Goal: Find contact information: Find contact information

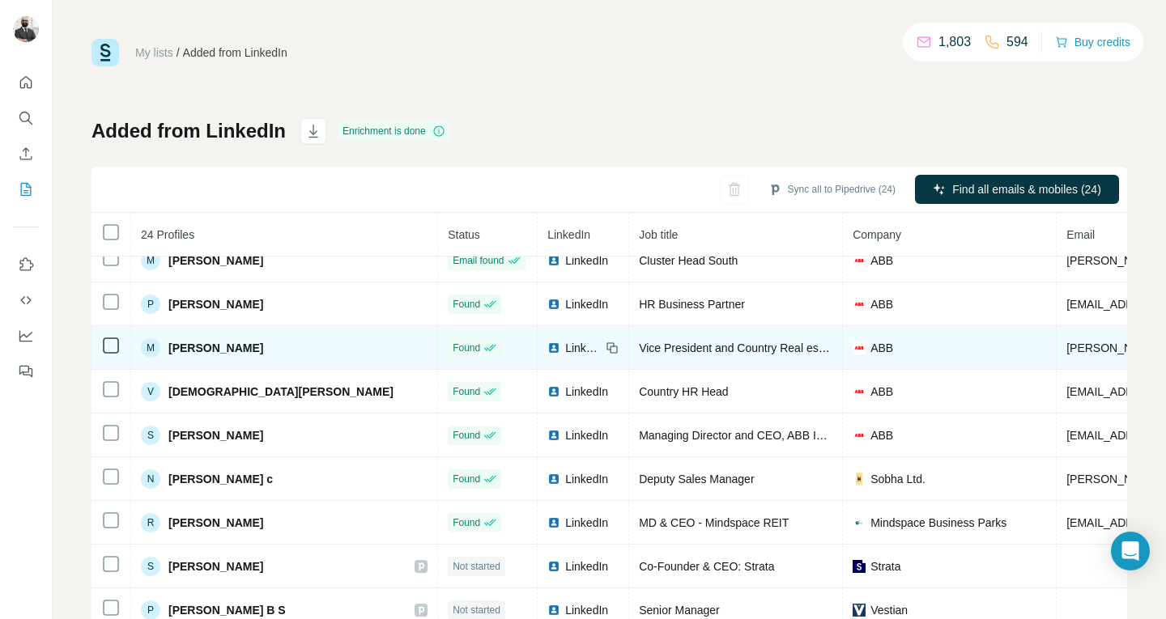
scroll to position [331, 0]
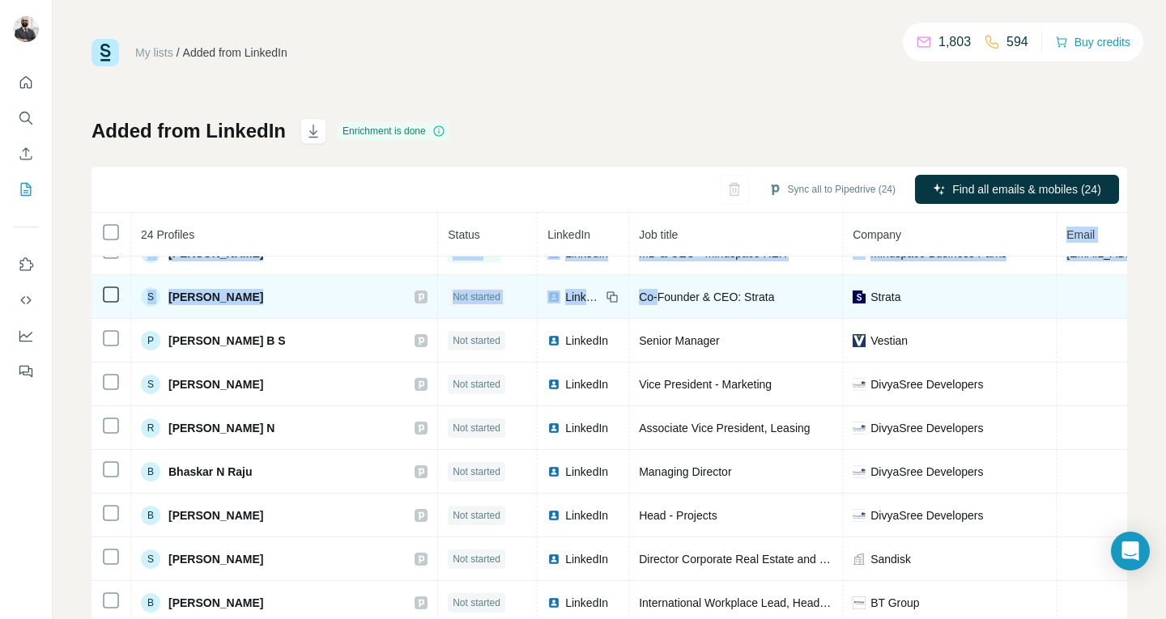
drag, startPoint x: 1030, startPoint y: 253, endPoint x: 669, endPoint y: 283, distance: 362.3
click at [669, 283] on table "24 Profiles Status LinkedIn Job title Company Email Mobile Company website Land…" at bounding box center [991, 341] width 1798 height 918
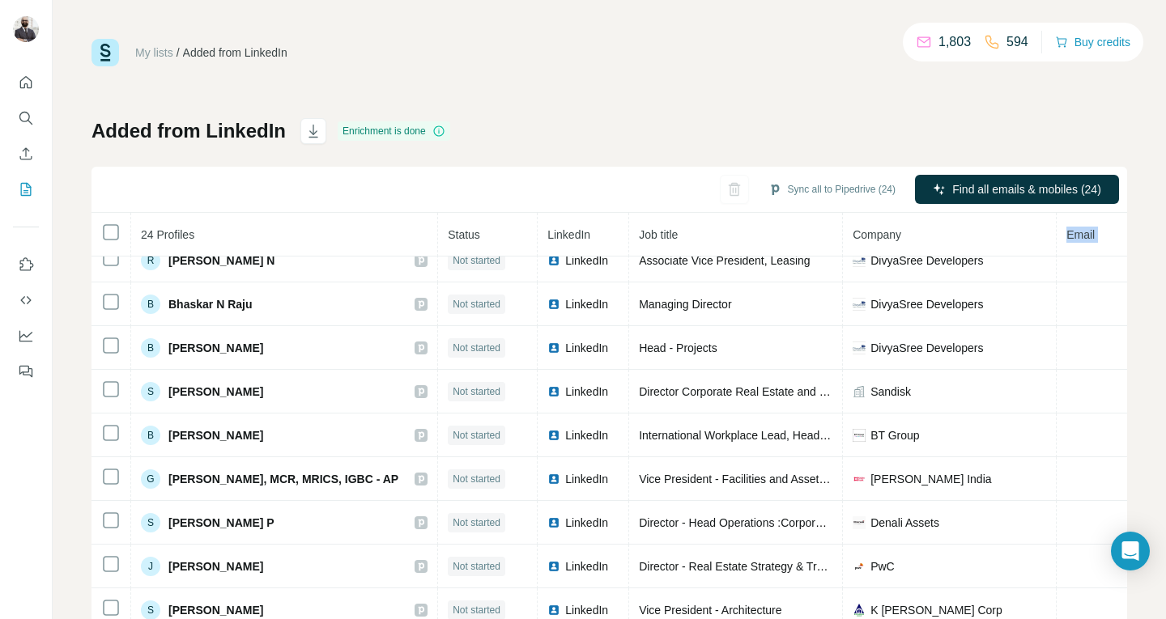
scroll to position [0, 0]
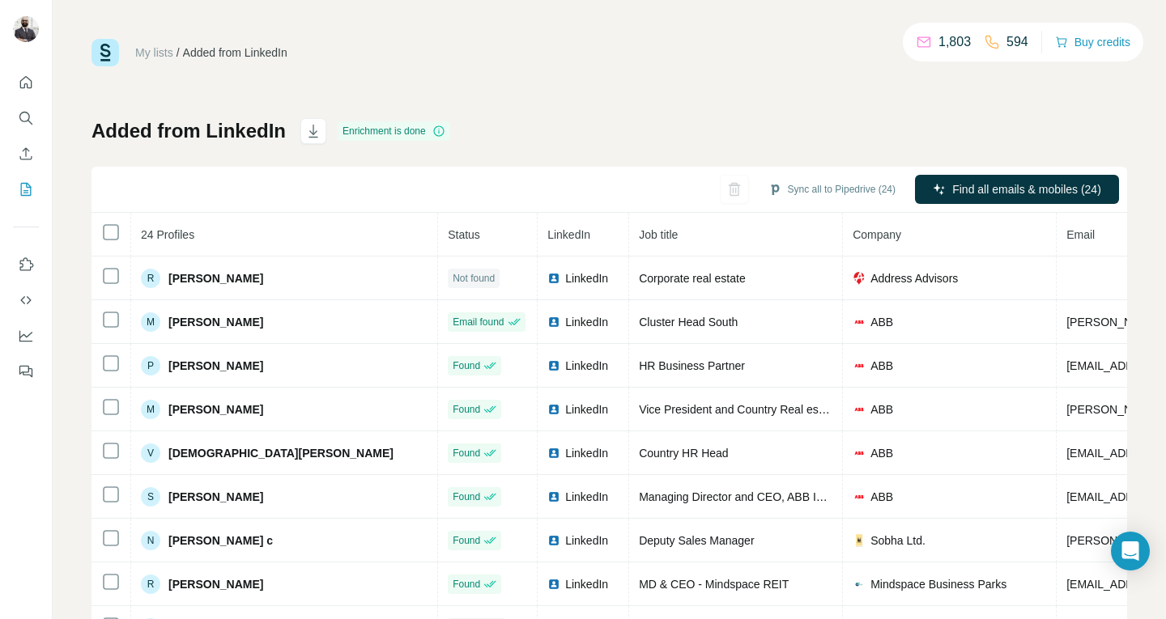
click at [676, 111] on div "My lists / Added from LinkedIn 1,803 594 Buy credits Added from LinkedIn Enrich…" at bounding box center [610, 340] width 1036 height 602
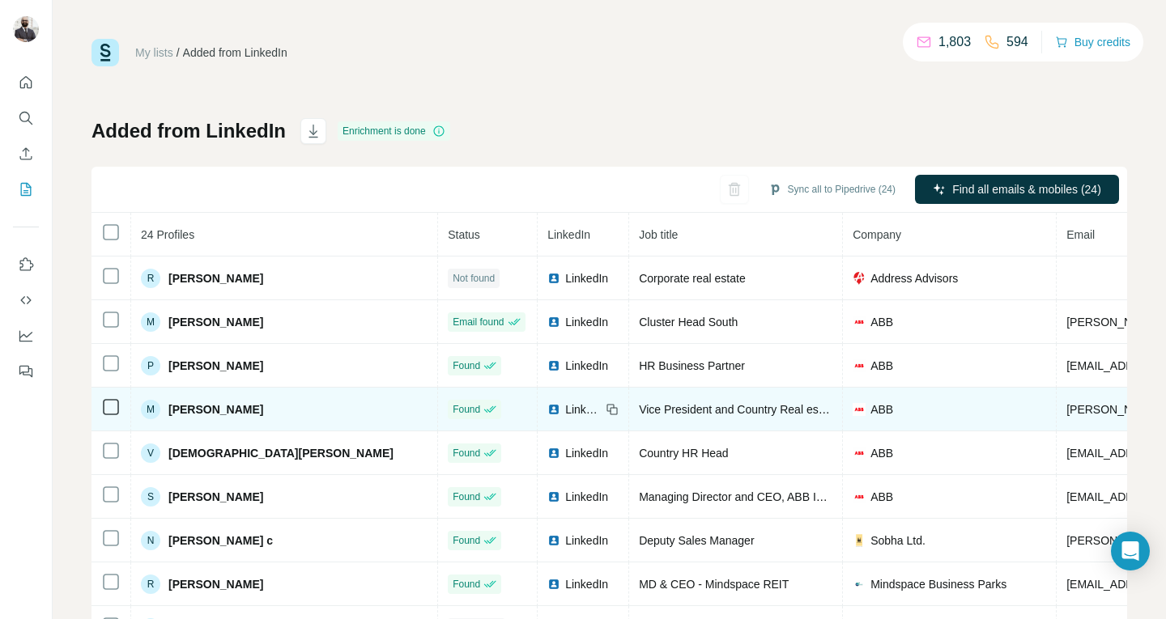
click at [219, 410] on span "[PERSON_NAME]" at bounding box center [215, 410] width 95 height 16
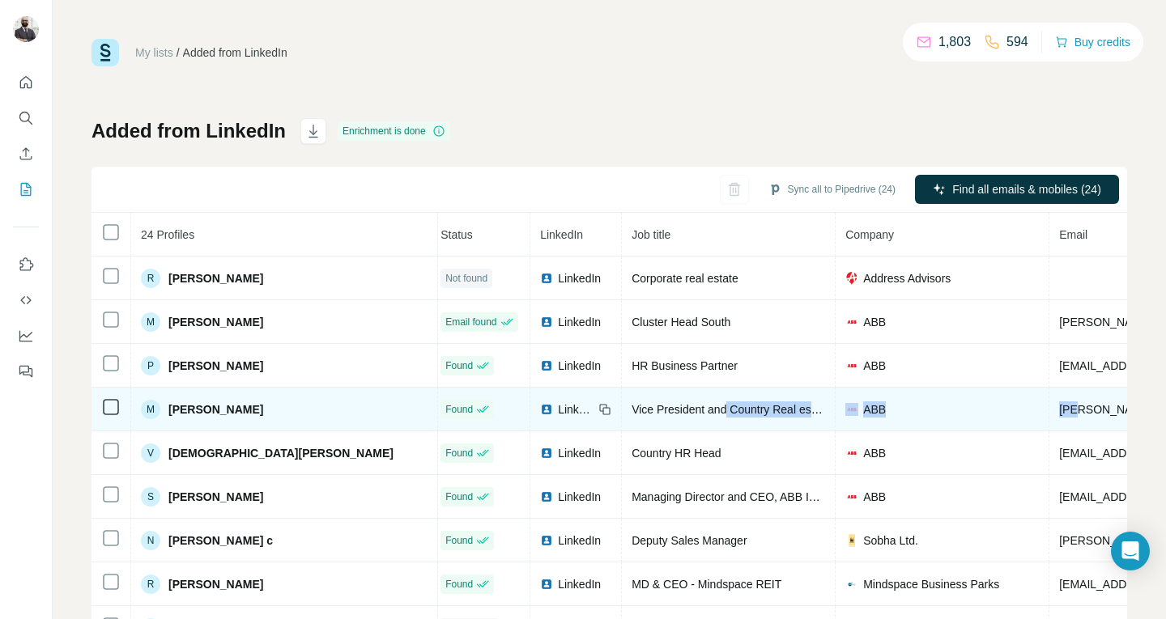
drag, startPoint x: 1097, startPoint y: 410, endPoint x: 743, endPoint y: 410, distance: 353.9
click at [743, 410] on tr "M [PERSON_NAME] Found LinkedIn Vice President and Country Real estate manager A…" at bounding box center [993, 410] width 1818 height 44
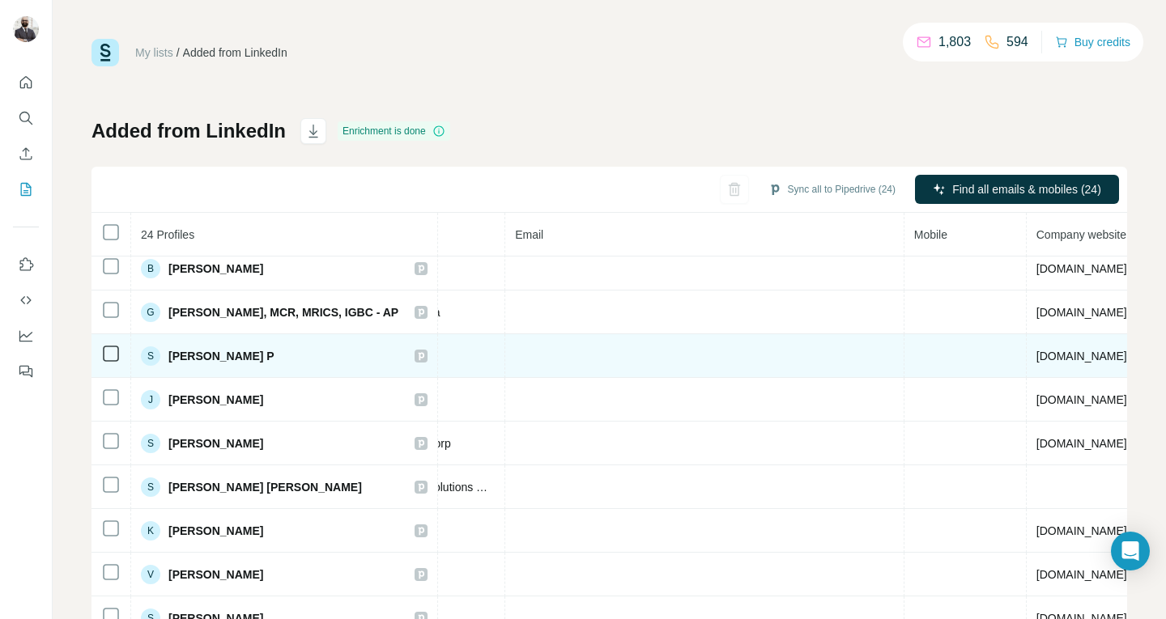
scroll to position [0, 551]
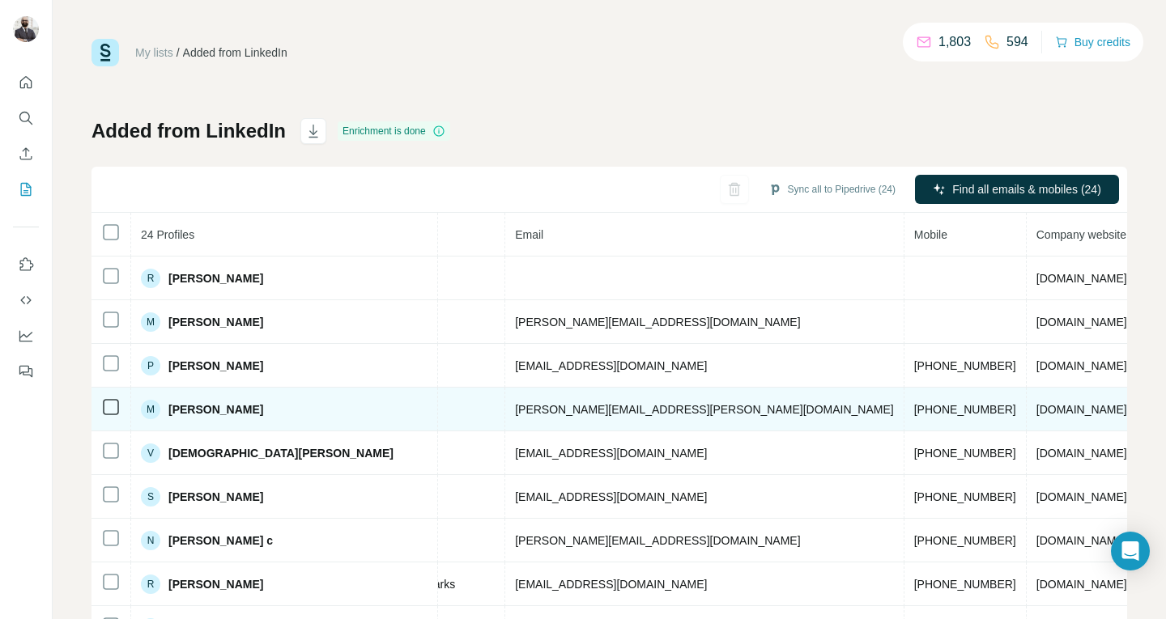
click at [914, 411] on span "[PHONE_NUMBER]" at bounding box center [965, 409] width 102 height 13
copy span "919901499012"
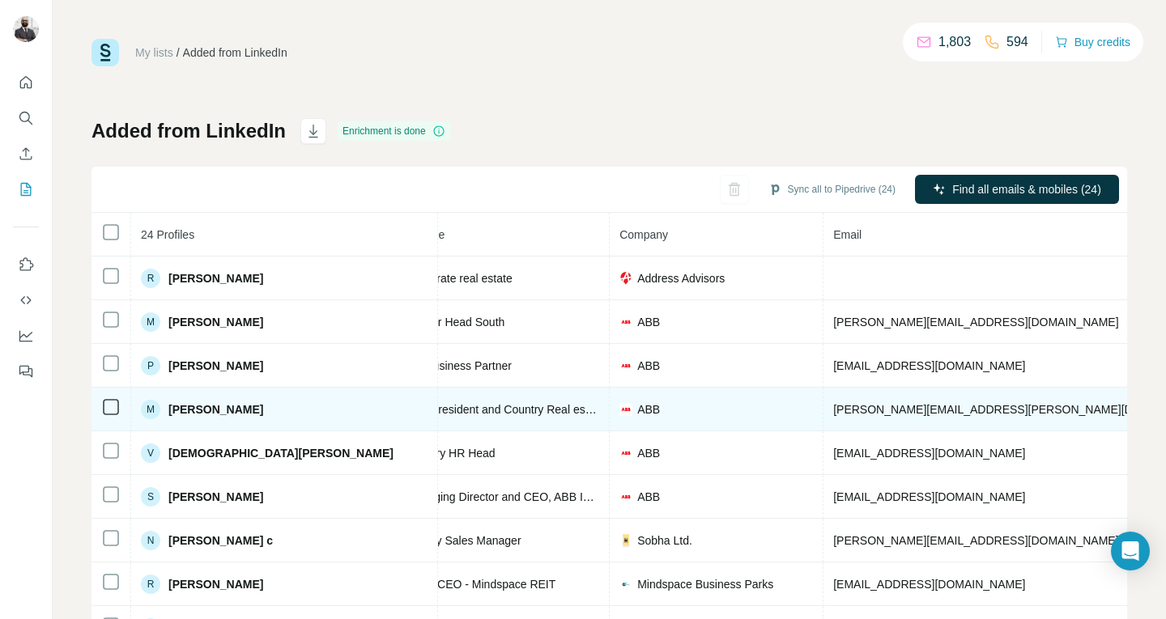
scroll to position [0, 0]
